Goal: Information Seeking & Learning: Learn about a topic

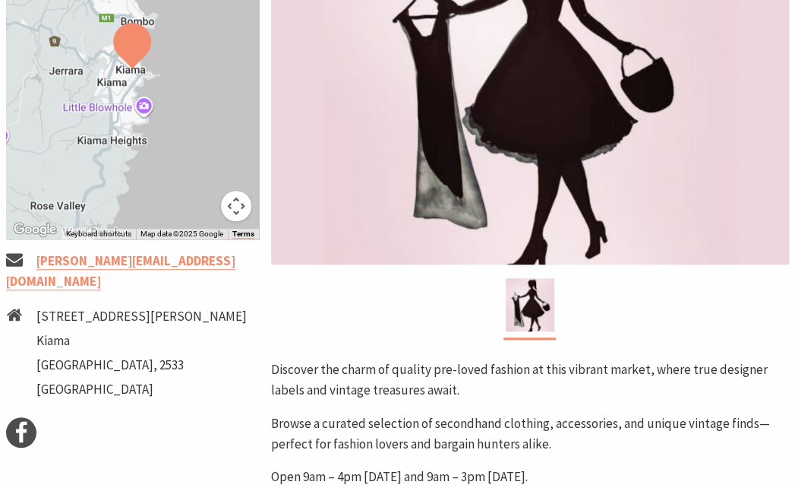
scroll to position [403, 0]
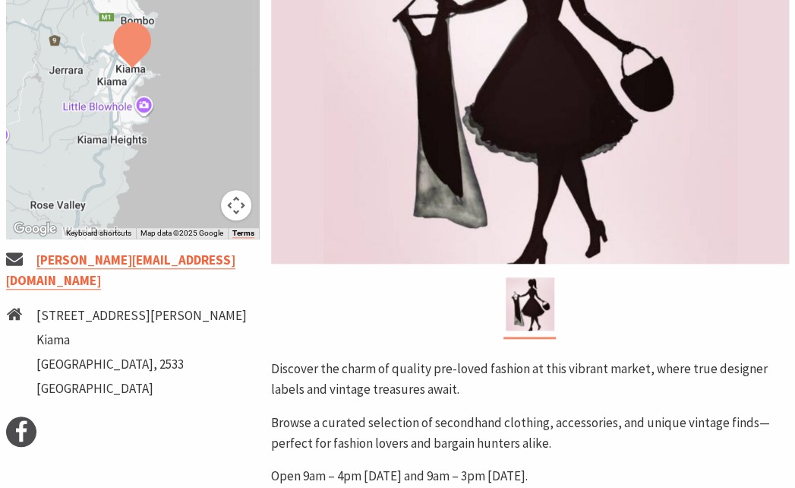
click at [181, 262] on link "[PERSON_NAME][EMAIL_ADDRESS][DOMAIN_NAME]" at bounding box center [120, 270] width 229 height 38
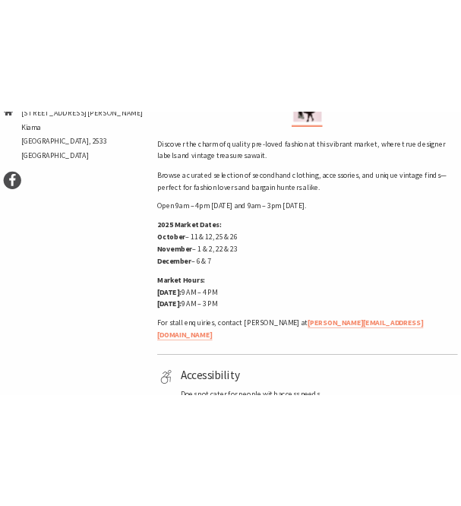
scroll to position [717, 0]
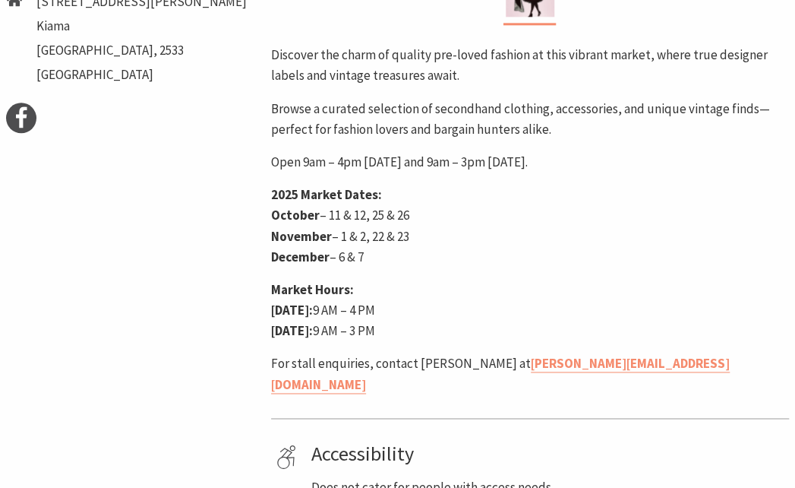
drag, startPoint x: 417, startPoint y: 237, endPoint x: 373, endPoint y: 238, distance: 44.1
click at [373, 238] on p "2025 Market Dates: October – 11 & 12, [DATE] & [DATE] – 1 & 2, [DATE] & [DATE] …" at bounding box center [530, 226] width 518 height 83
copy p "22 & 23"
click at [541, 238] on p "2025 Market Dates: October – 11 & 12, [DATE] & [DATE] – 1 & 2, [DATE] & [DATE] …" at bounding box center [530, 226] width 518 height 83
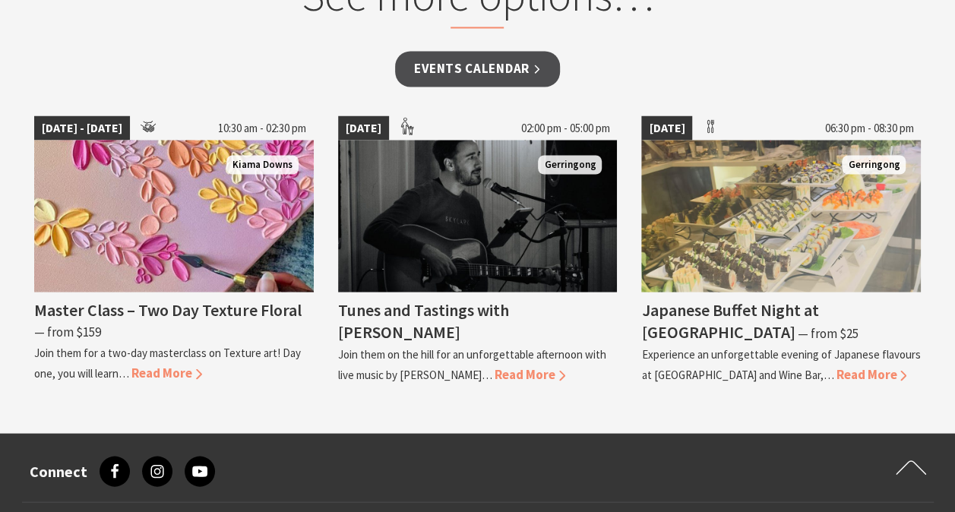
scroll to position [1315, 0]
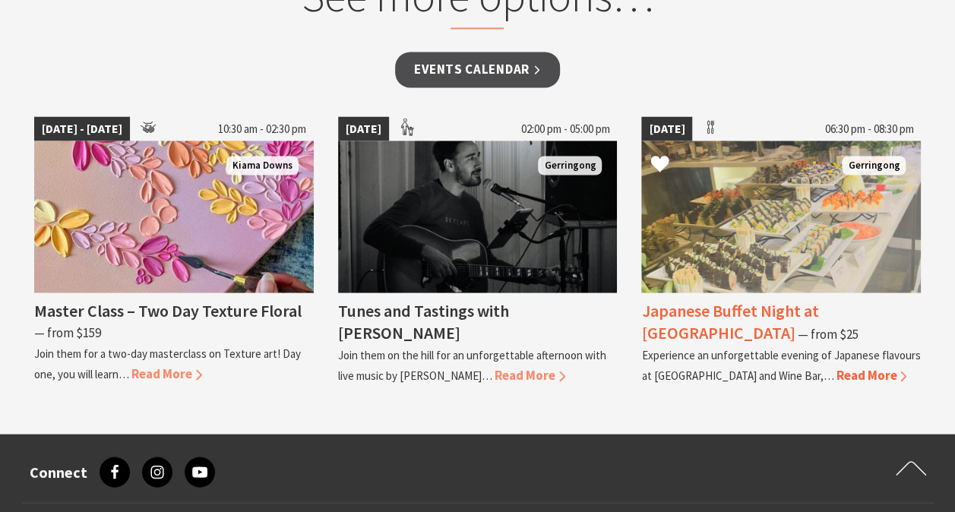
click at [709, 304] on h4 "Japanese Buffet Night at [GEOGRAPHIC_DATA]" at bounding box center [729, 320] width 177 height 43
